Goal: Contribute content: Contribute content

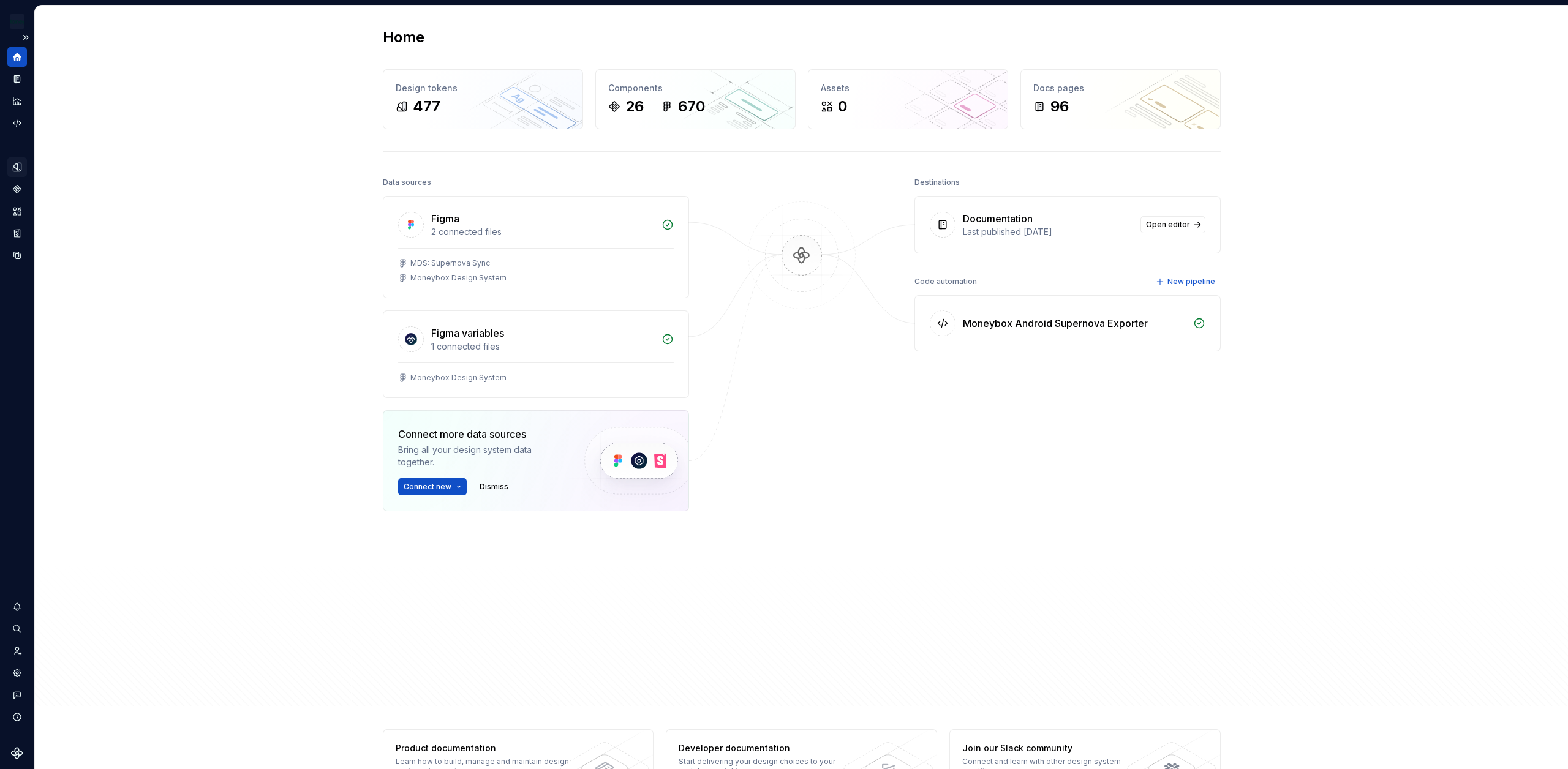
click at [21, 167] on icon "Design tokens" at bounding box center [19, 167] width 4 height 8
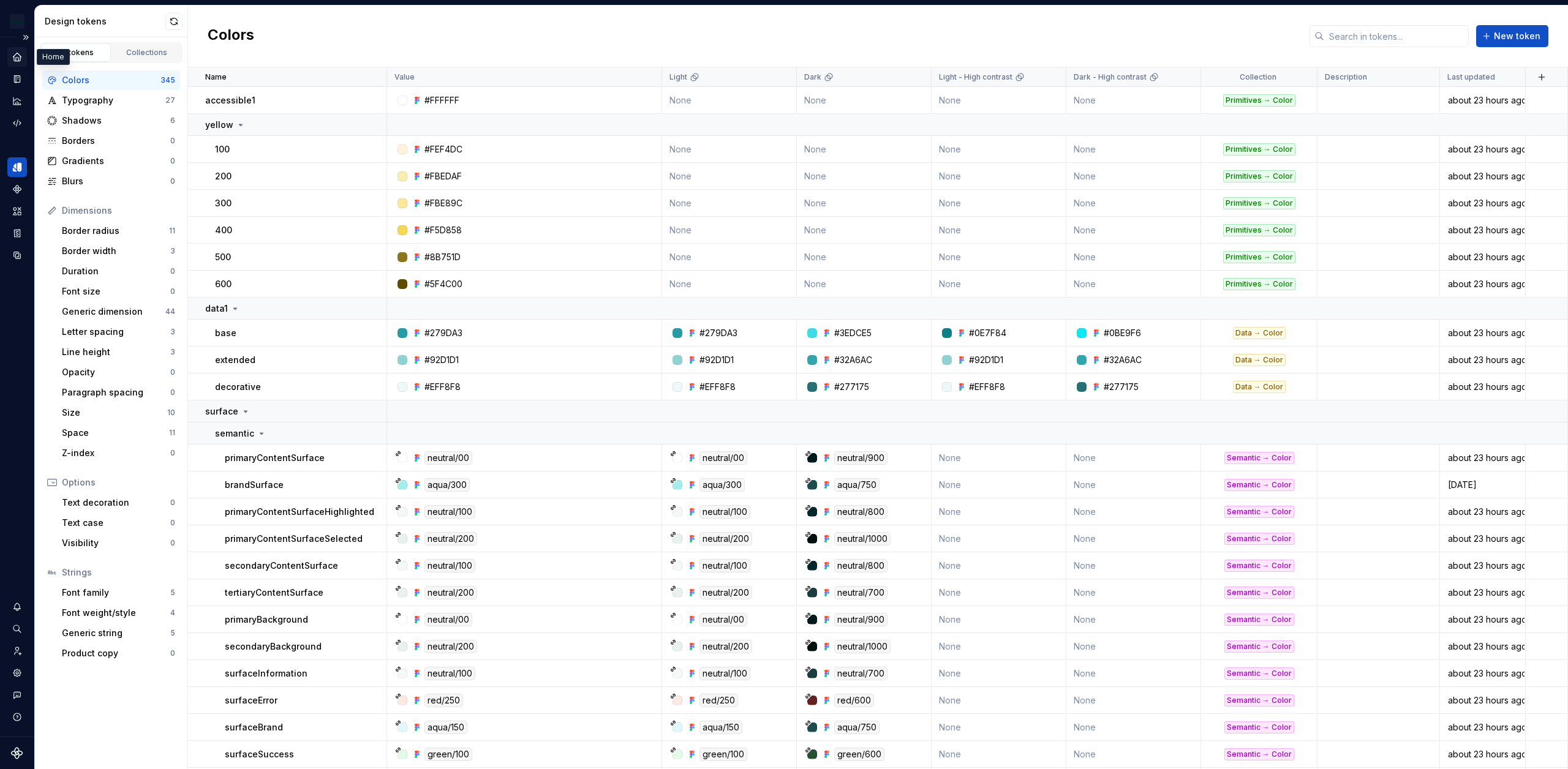
click at [22, 54] on icon "Home" at bounding box center [17, 57] width 11 height 11
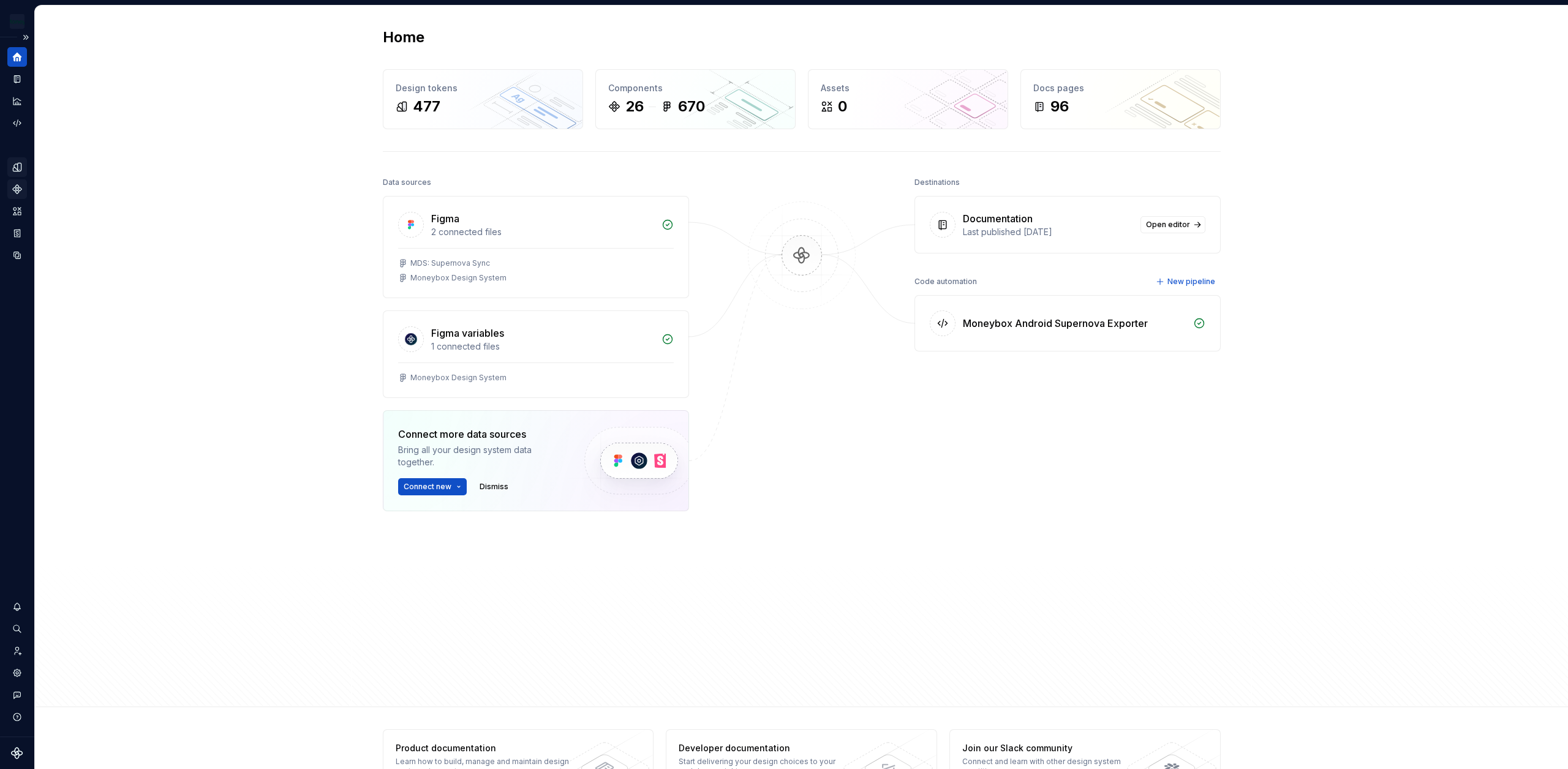
click at [17, 192] on icon "Components" at bounding box center [17, 189] width 8 height 8
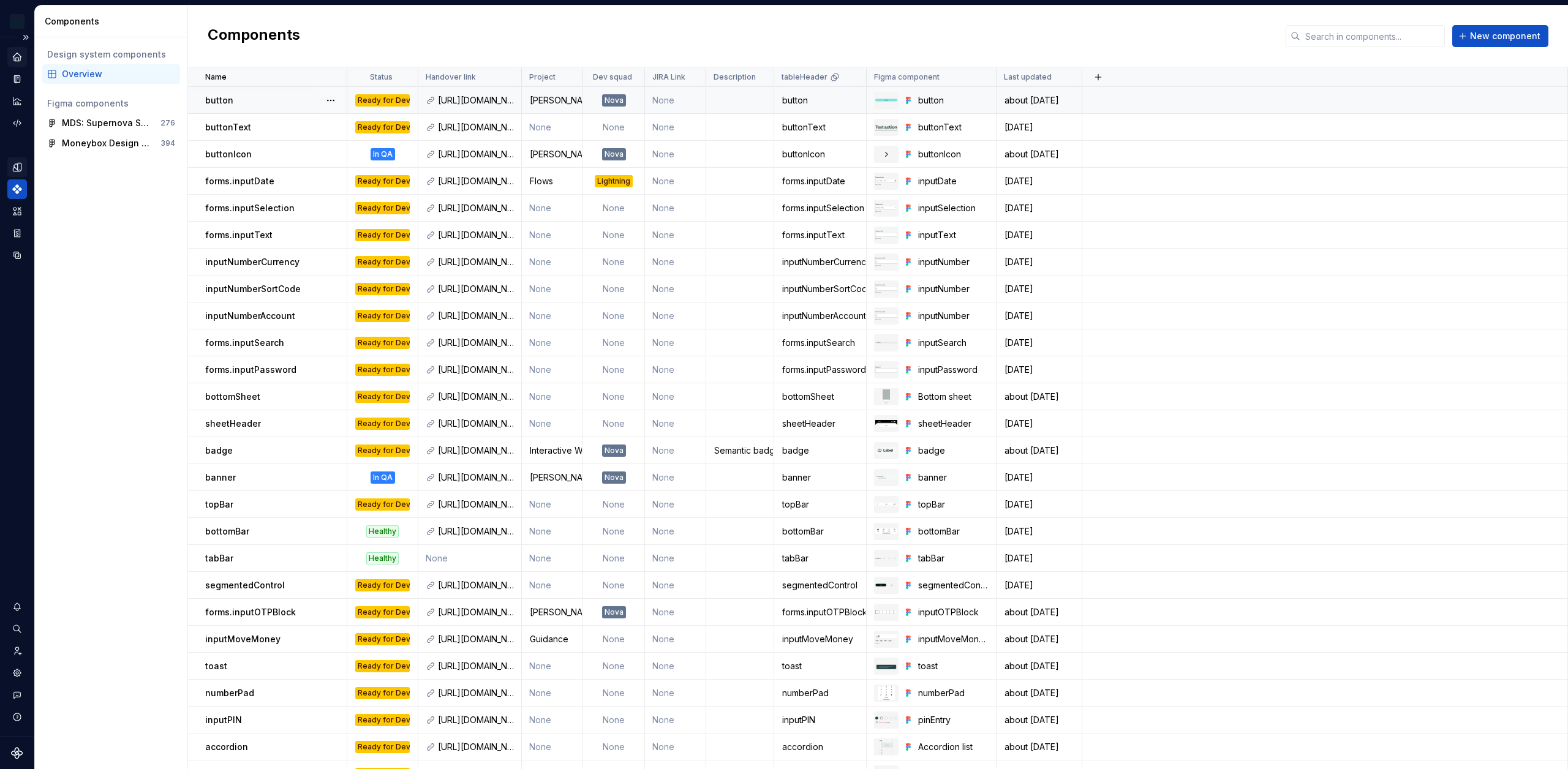
click at [313, 104] on div "button" at bounding box center [276, 100] width 141 height 12
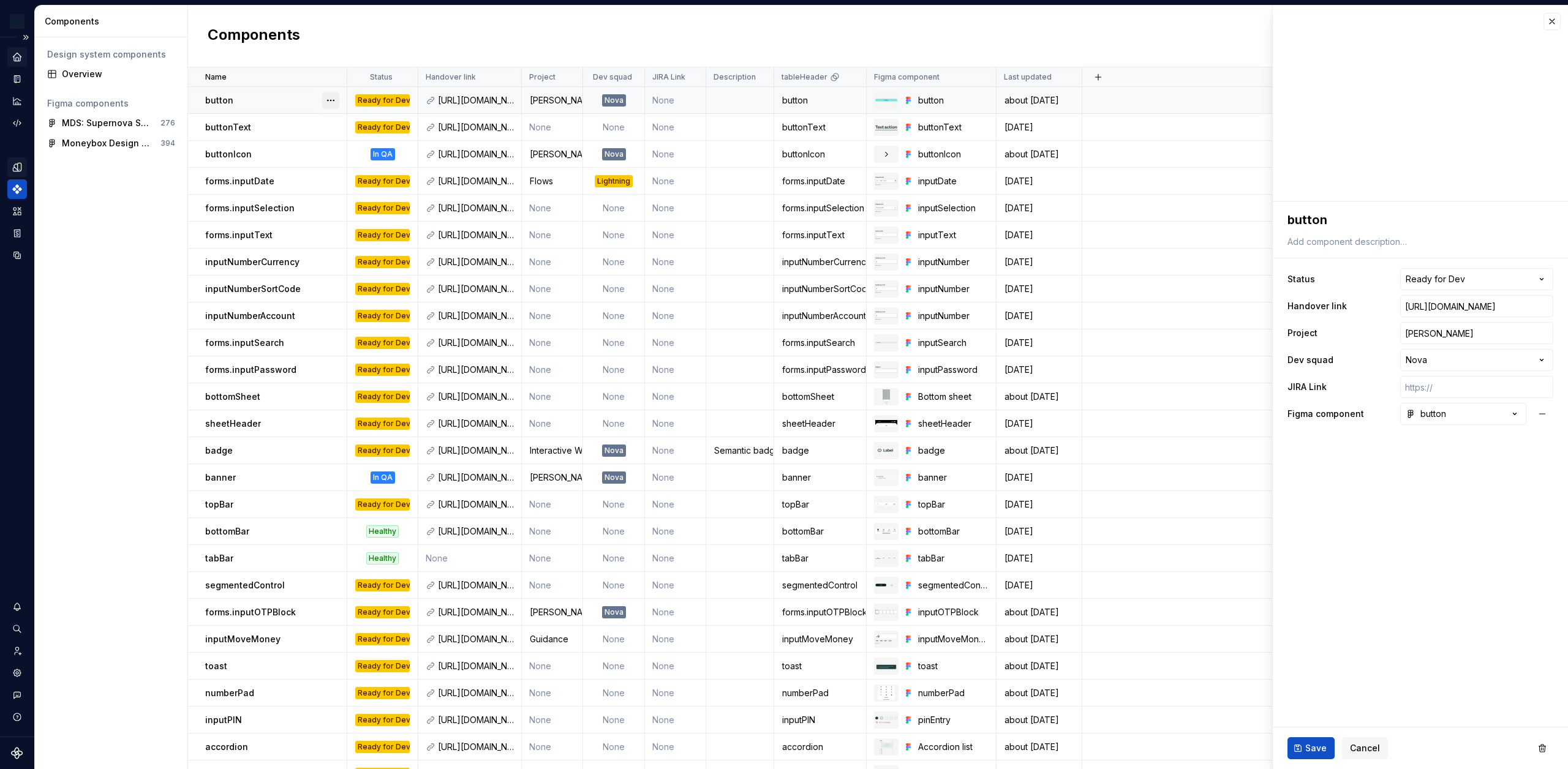
click at [334, 100] on button "button" at bounding box center [331, 101] width 17 height 17
click at [390, 124] on div "Open component detail" at bounding box center [395, 124] width 101 height 12
click at [333, 105] on button "button" at bounding box center [331, 101] width 17 height 17
click at [380, 123] on div "Open component detail" at bounding box center [395, 124] width 101 height 12
type textarea "*"
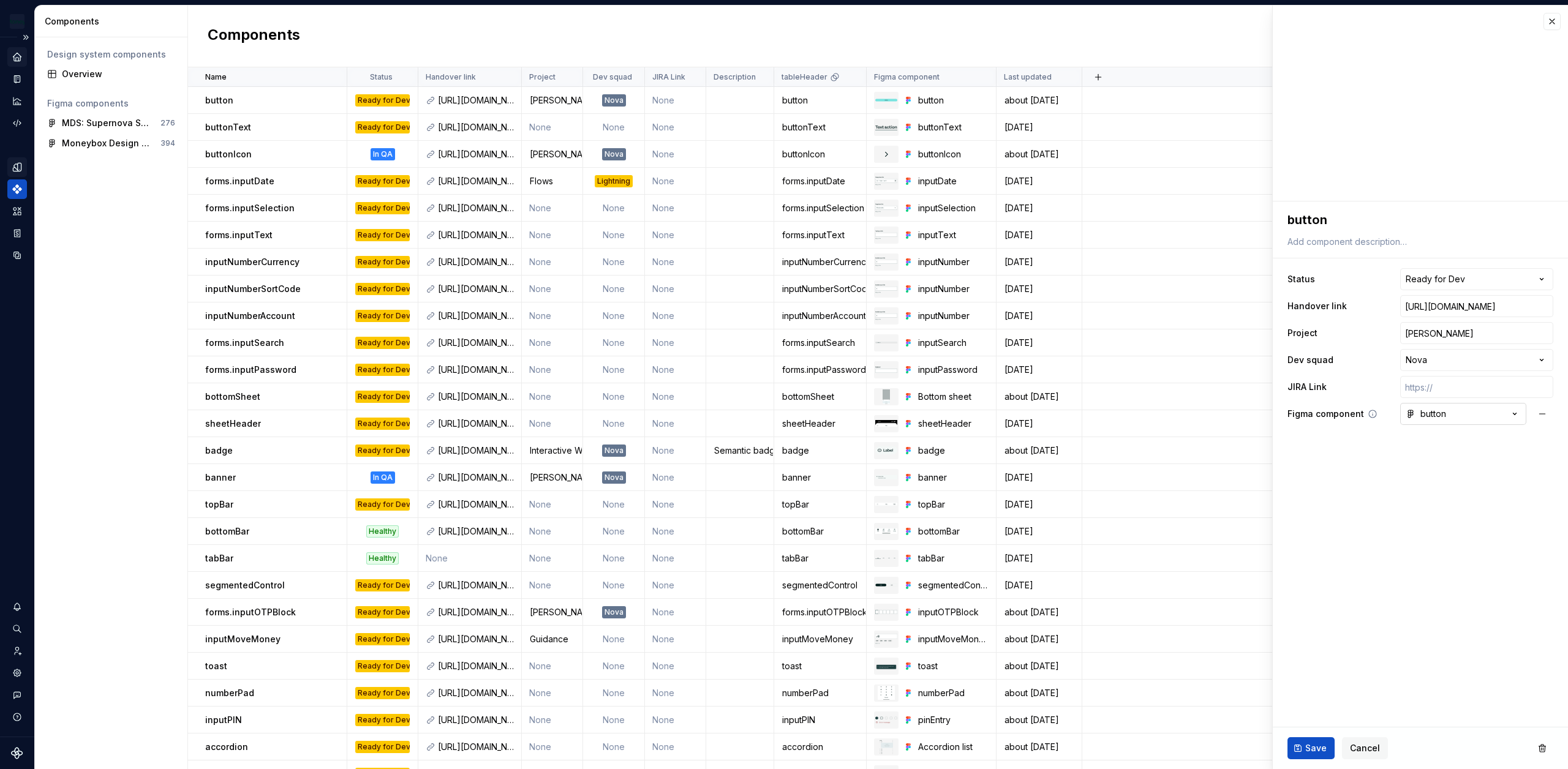
click at [1515, 417] on icon "button" at bounding box center [1514, 413] width 12 height 12
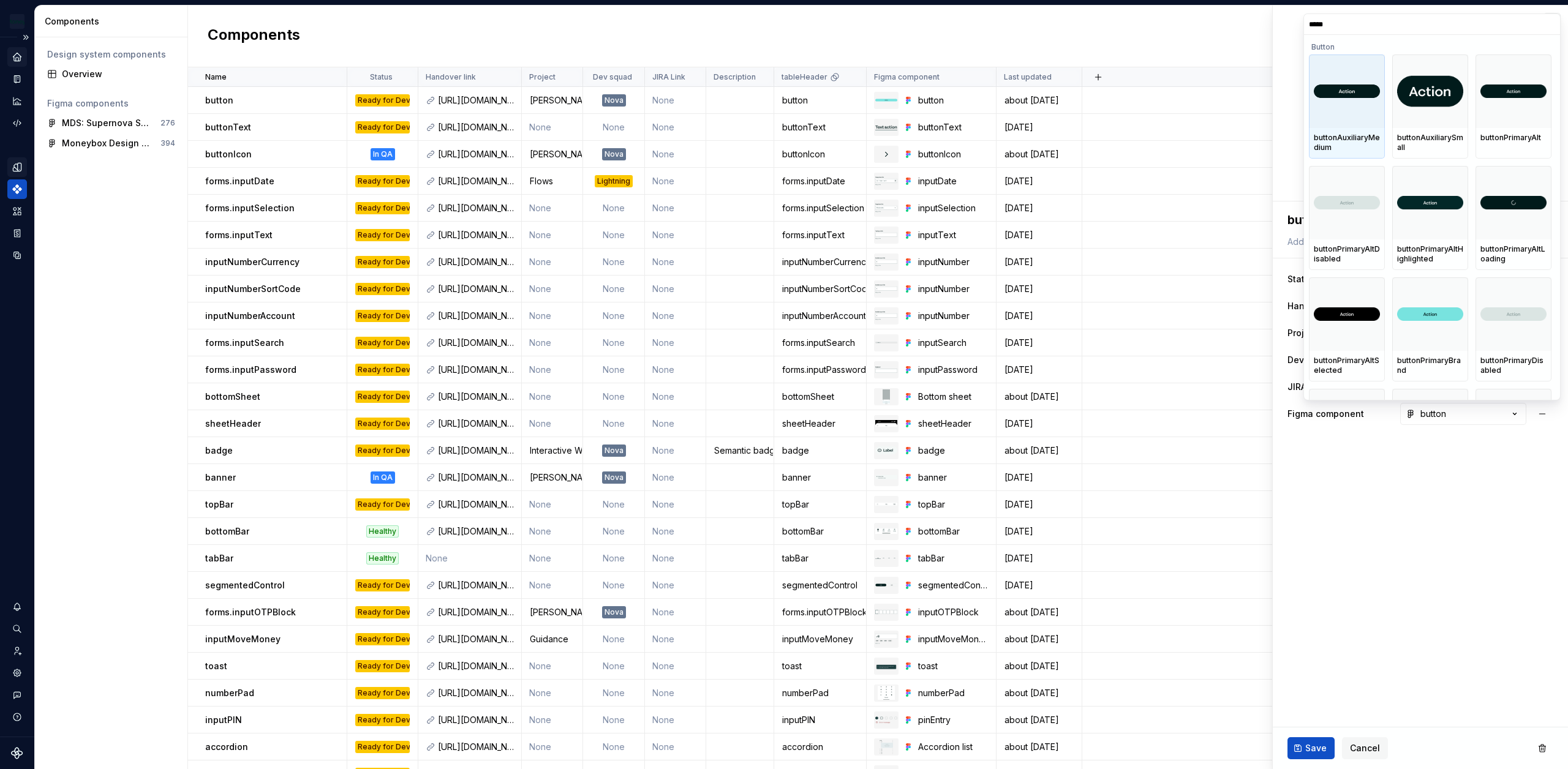
type input "******"
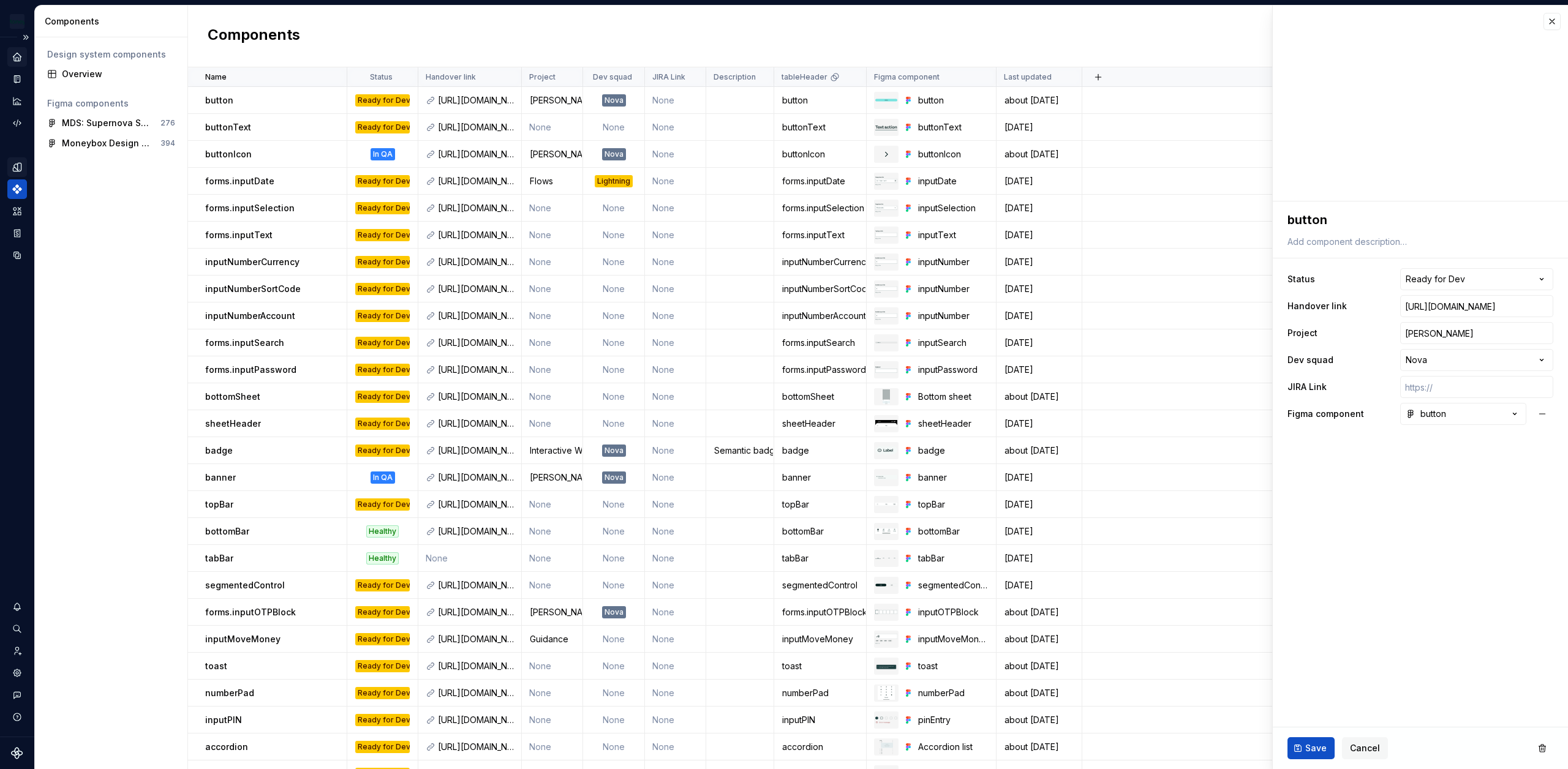
click at [101, 167] on html "Moneybox Design System Design system data Components Design system components O…" at bounding box center [784, 384] width 1568 height 769
click at [1374, 521] on fieldset "**********" at bounding box center [1420, 485] width 295 height 568
click at [1555, 22] on button "button" at bounding box center [1552, 21] width 17 height 17
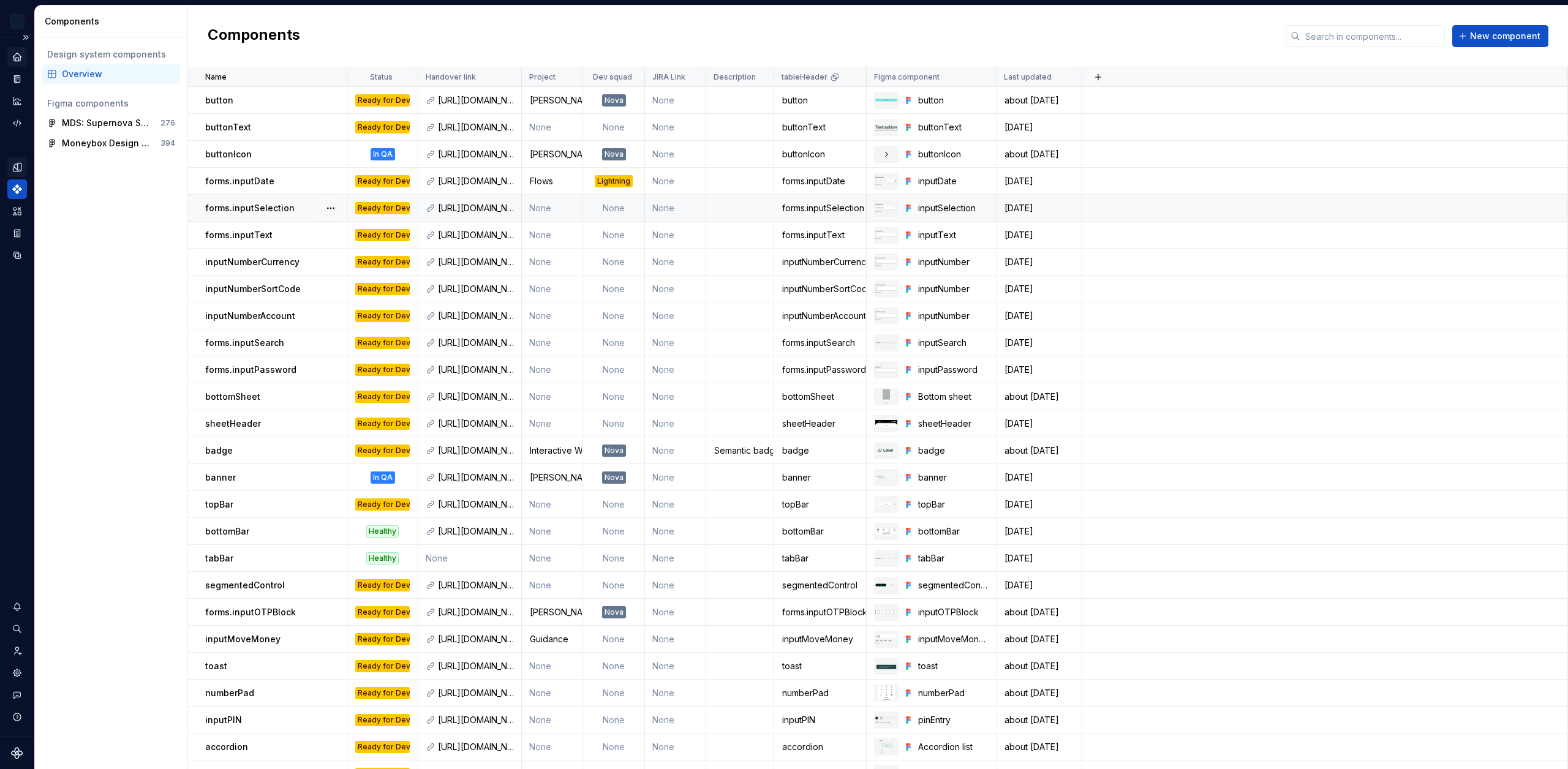
scroll to position [18, 0]
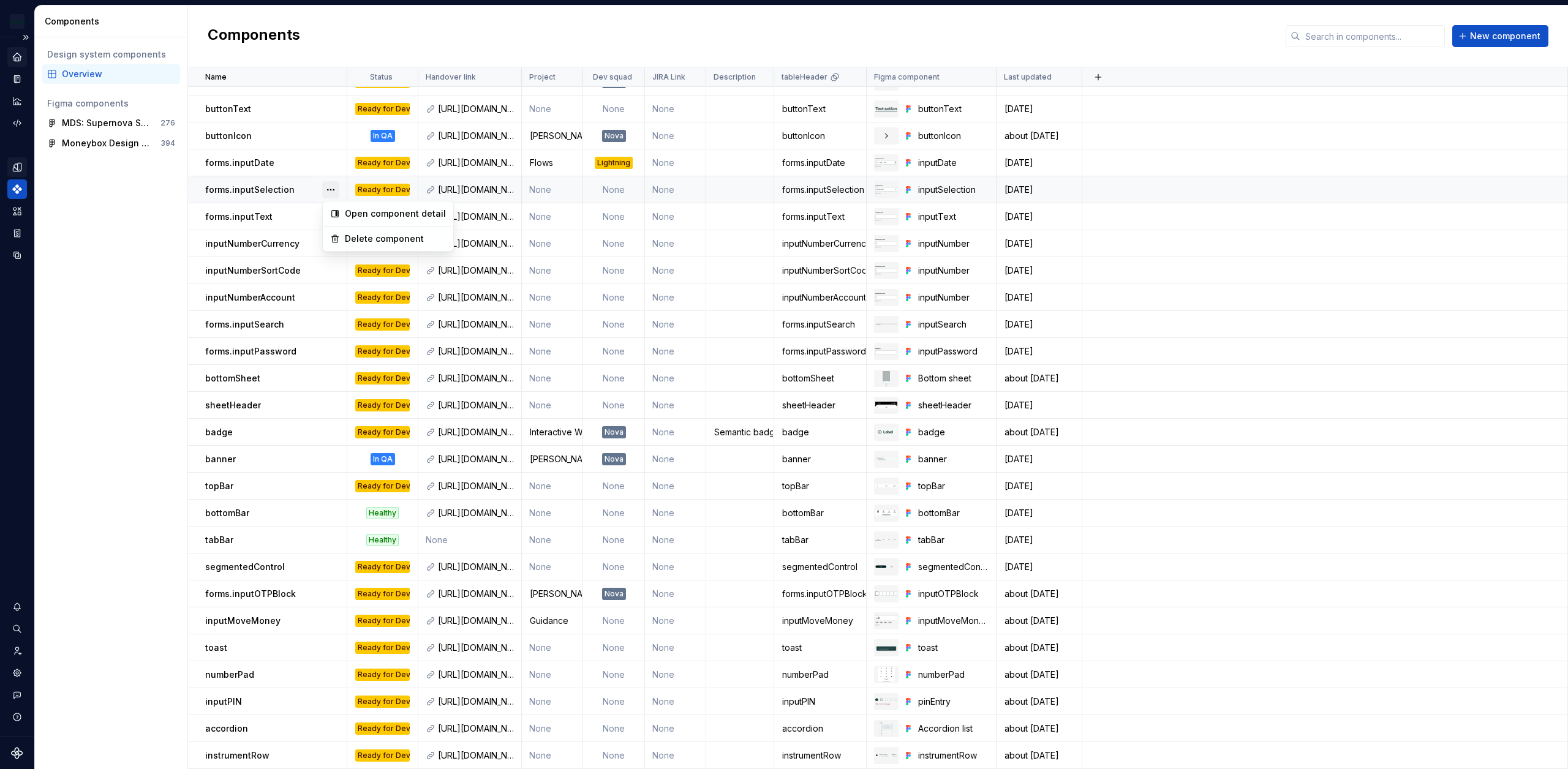
click at [333, 188] on button "button" at bounding box center [331, 190] width 17 height 17
click at [348, 219] on div "Open component detail" at bounding box center [395, 213] width 101 height 12
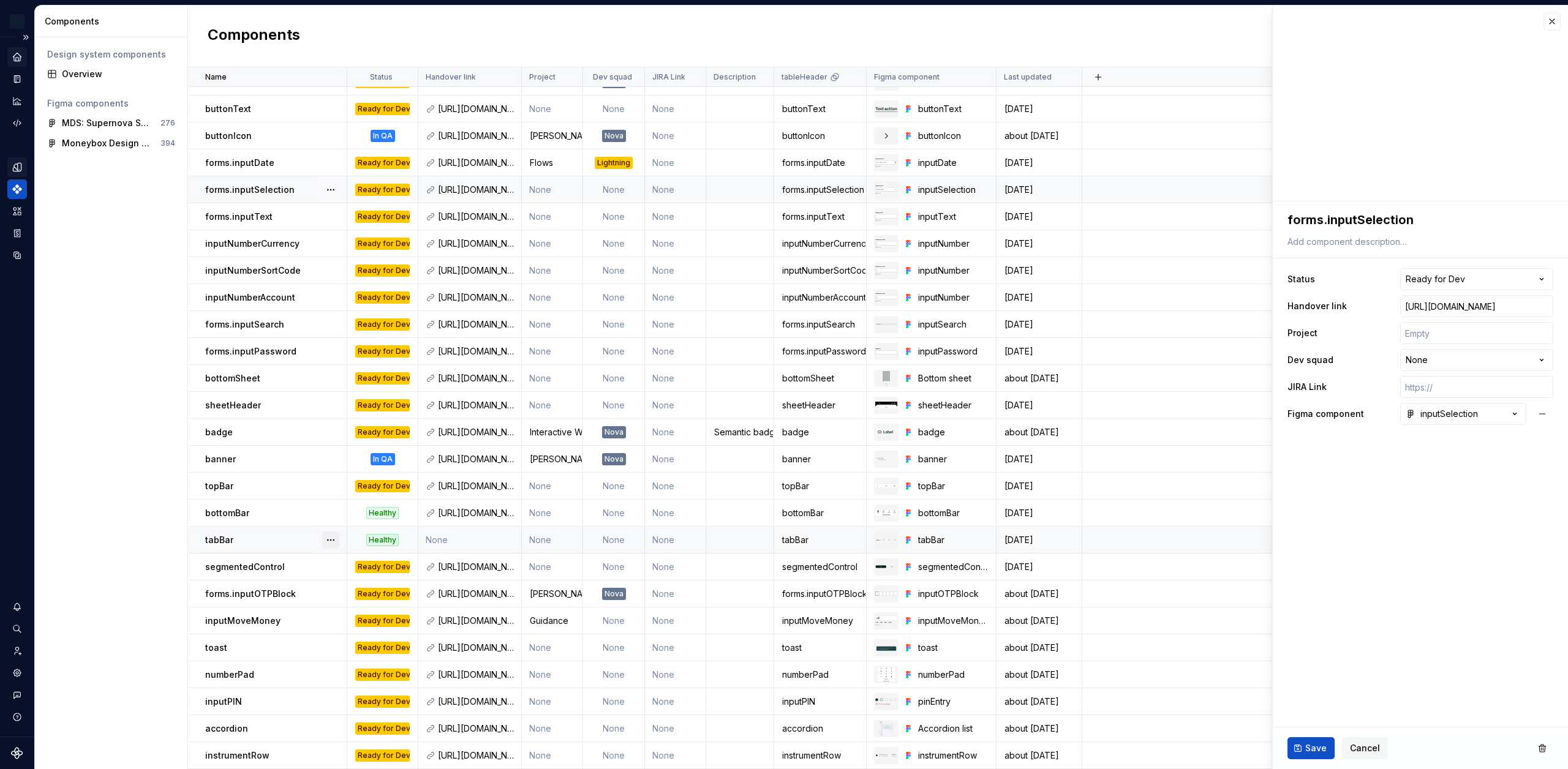
click at [322, 542] on button "button" at bounding box center [331, 540] width 17 height 17
click at [363, 564] on div "Open component detail" at bounding box center [395, 564] width 101 height 12
type textarea "*"
click at [1502, 421] on button "tabBar" at bounding box center [1463, 414] width 126 height 22
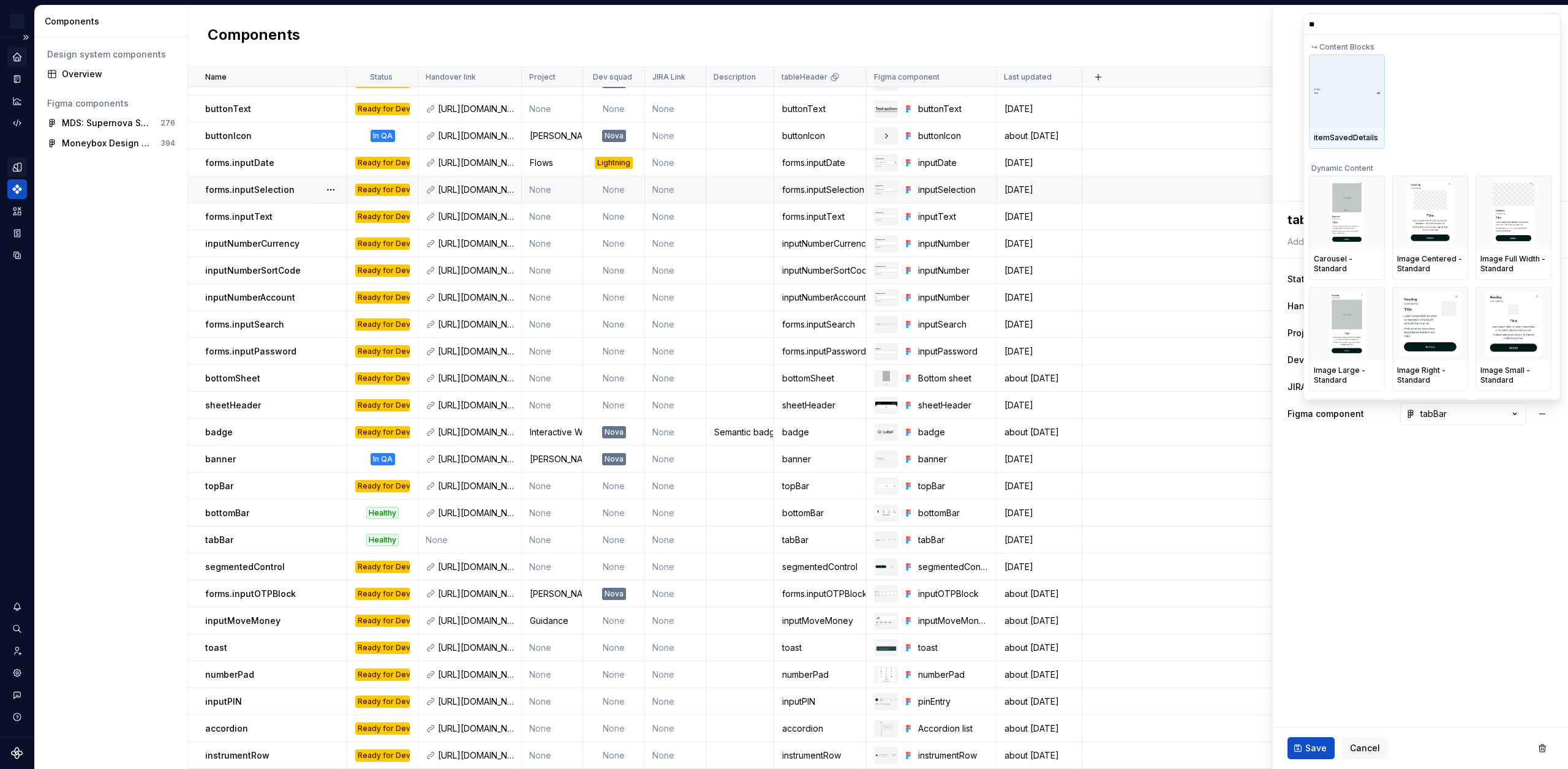
type input "*"
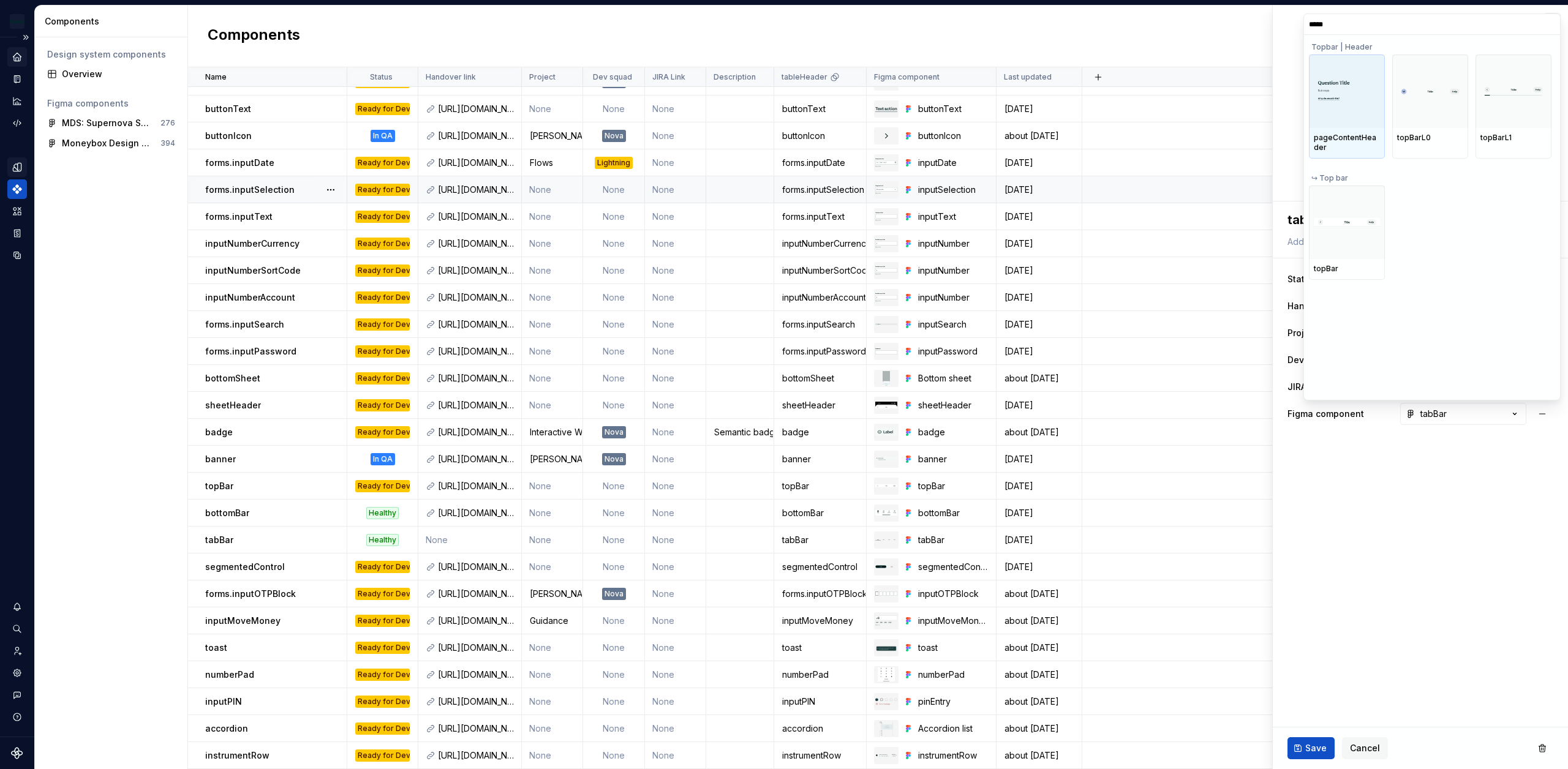
type input "******"
click at [1377, 220] on img at bounding box center [1347, 222] width 67 height 9
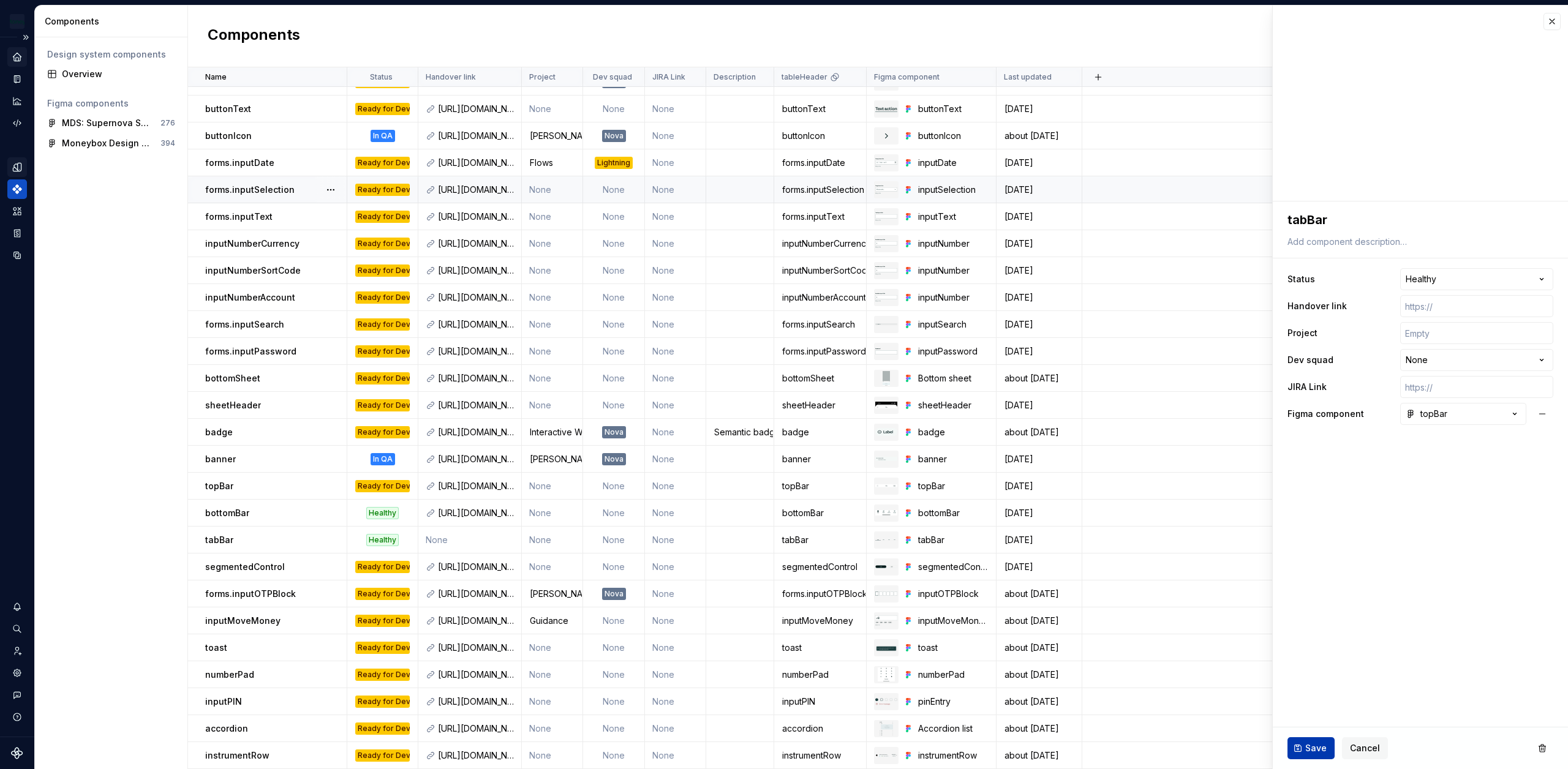
click at [1308, 750] on span "Save" at bounding box center [1315, 748] width 21 height 12
type textarea "*"
